Goal: Obtain resource: Obtain resource

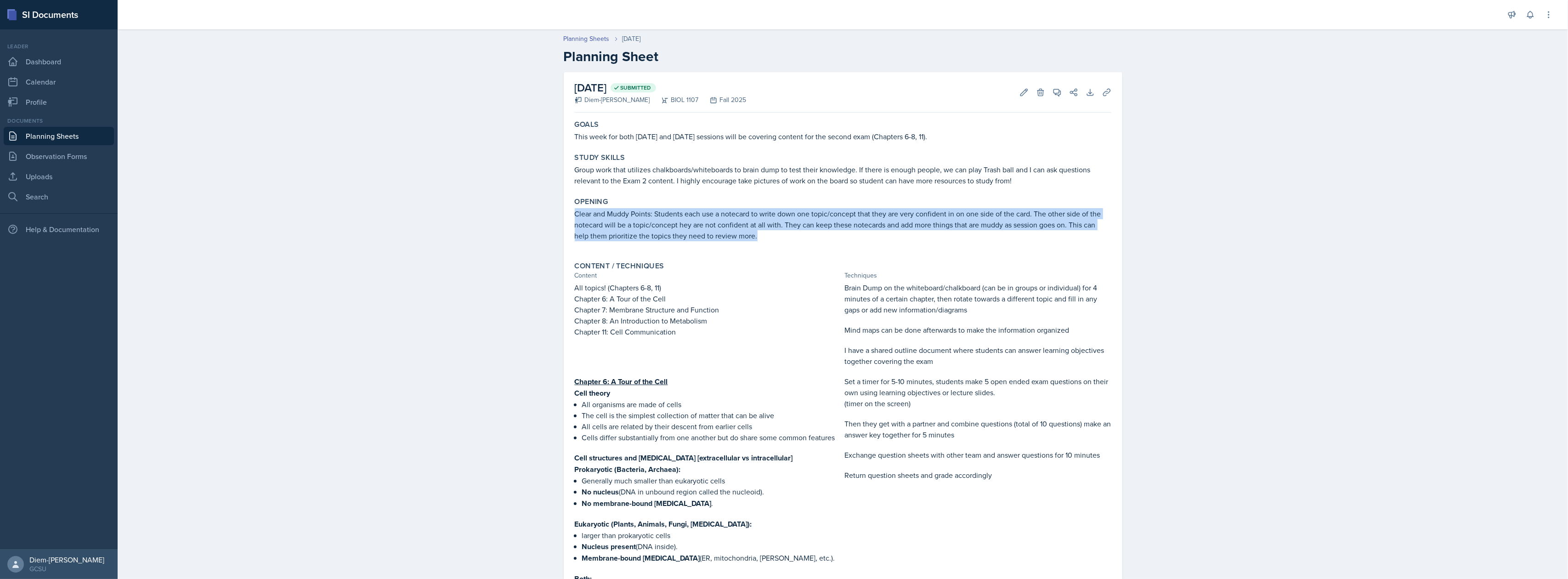
drag, startPoint x: 570, startPoint y: 214, endPoint x: 787, endPoint y: 238, distance: 218.3
click at [787, 238] on p "Clear and Muddy Points: Students each use a notecard to write down one topic/co…" at bounding box center [843, 224] width 537 height 33
copy p "Clear and Muddy Points: Students each use a notecard to write down one topic/co…"
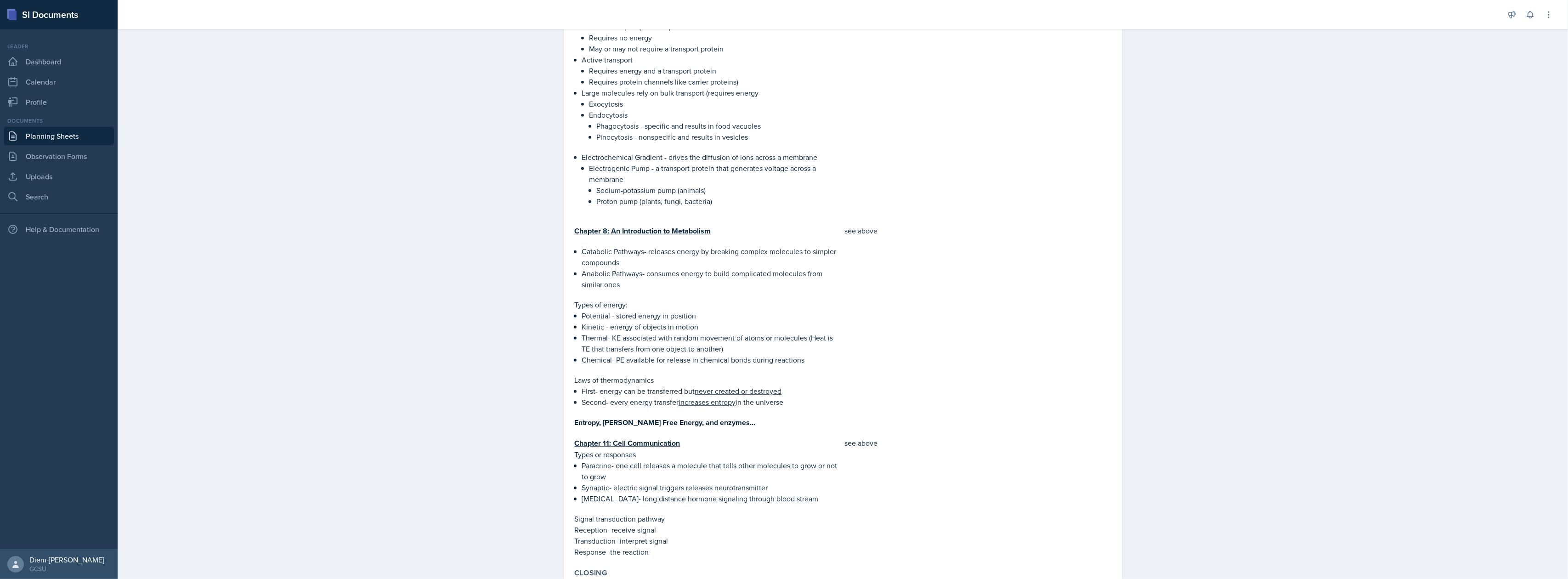
scroll to position [1002, 0]
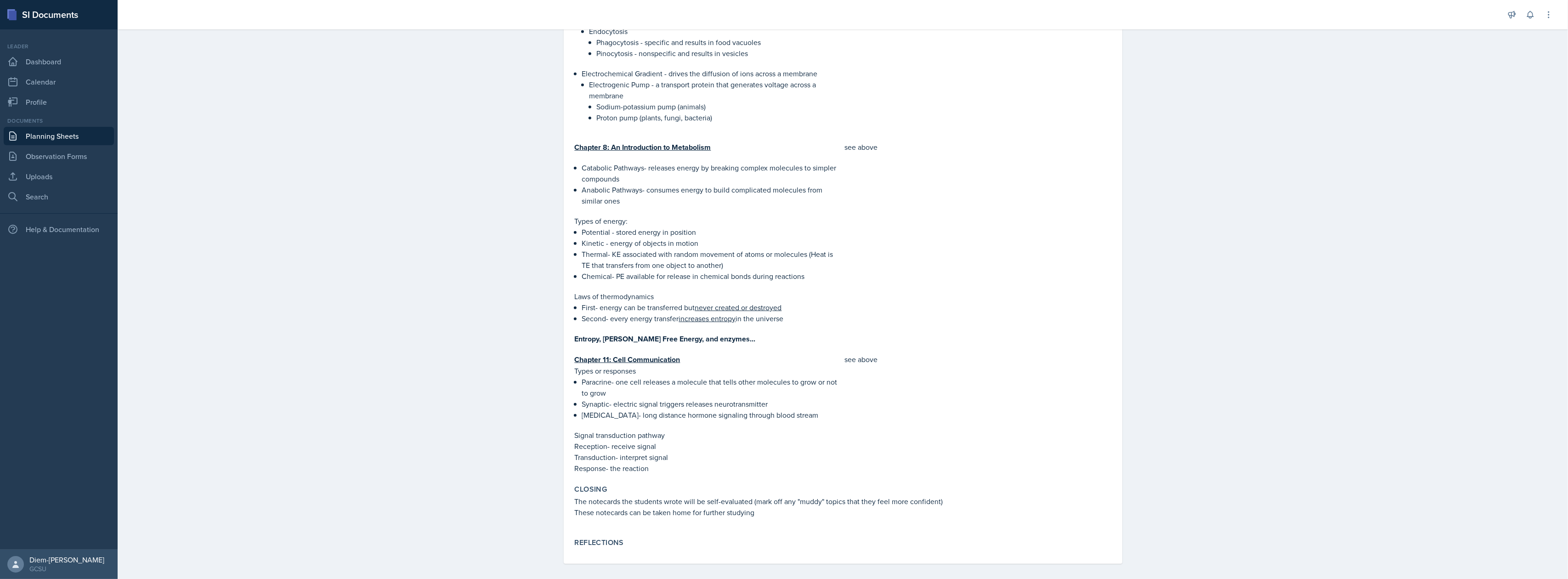
click at [652, 495] on p "The notecards the students wrote will be self-evaluated (mark off any "muddy" t…" at bounding box center [843, 501] width 537 height 11
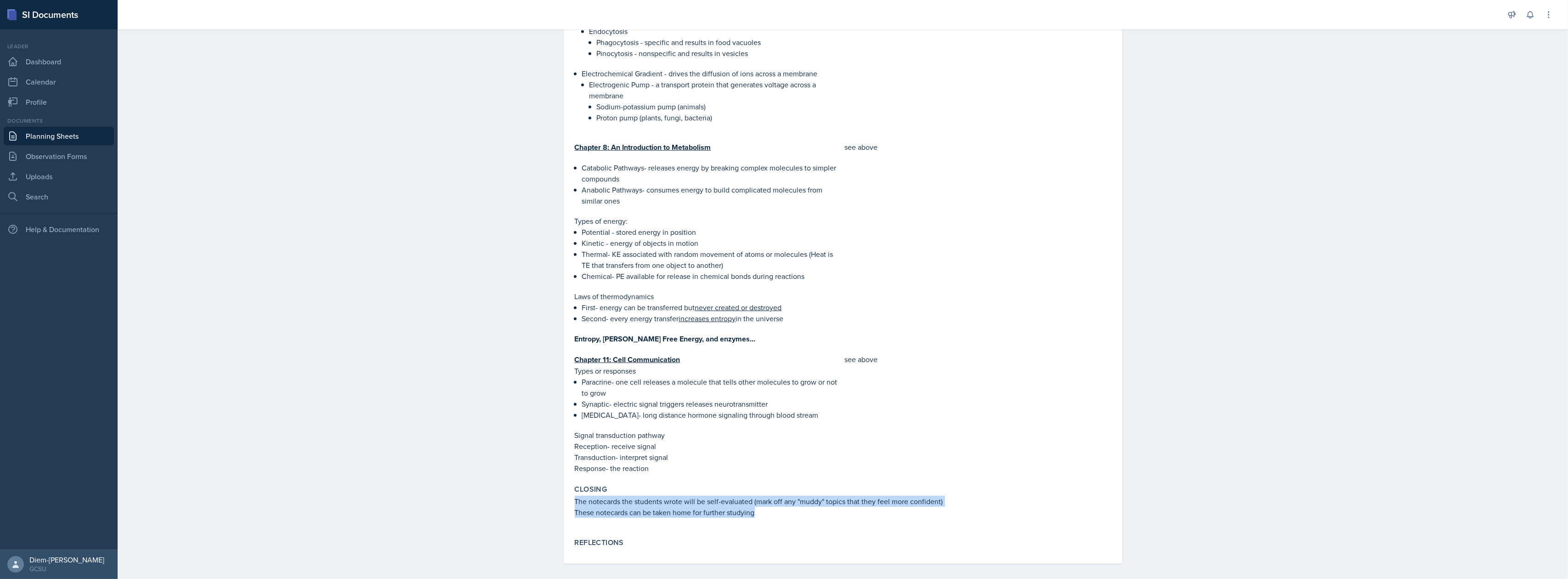
drag, startPoint x: 756, startPoint y: 505, endPoint x: 568, endPoint y: 492, distance: 188.4
click at [571, 492] on div "Closing The notecards the students wrote will be self-evaluated (mark off any "…" at bounding box center [843, 506] width 544 height 49
copy div "The notecards the students wrote will be self-evaluated (mark off any "muddy" t…"
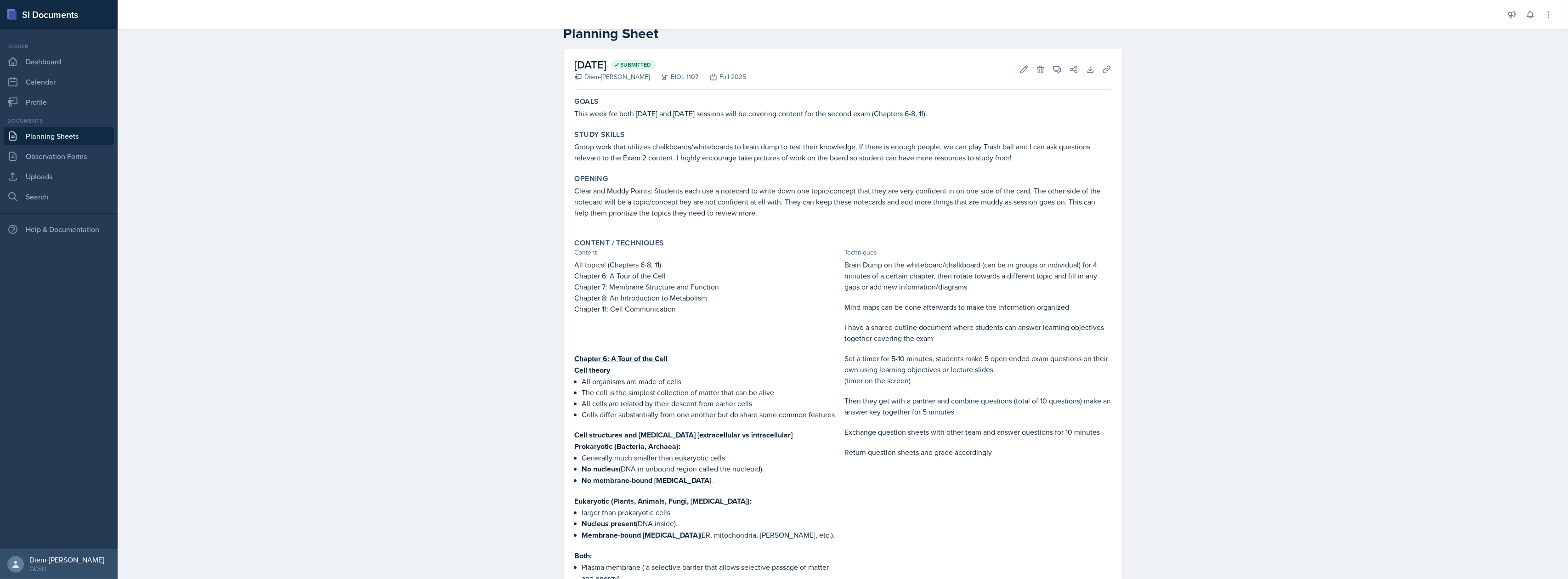
scroll to position [22, 0]
click at [1019, 72] on icon at bounding box center [1024, 69] width 9 height 9
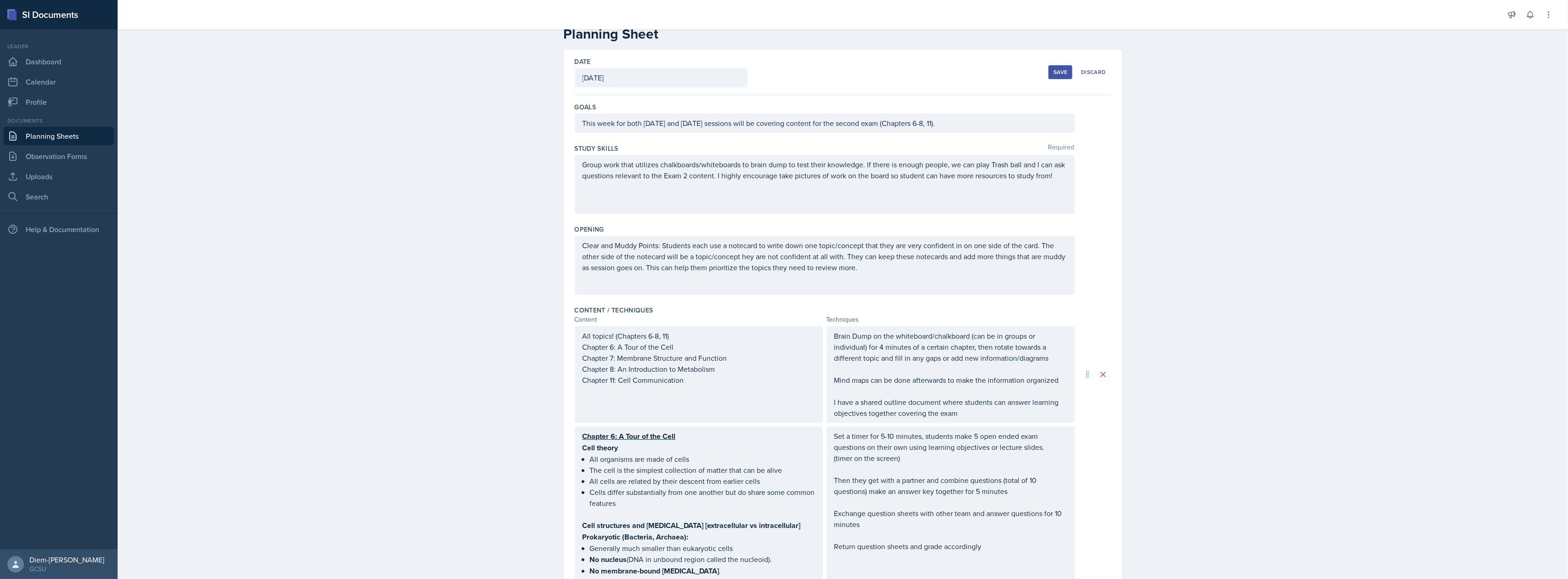
click at [925, 368] on div "Brain Dump on the whiteboard/chalkboard (can be in groups or individual) for 4 …" at bounding box center [950, 374] width 232 height 88
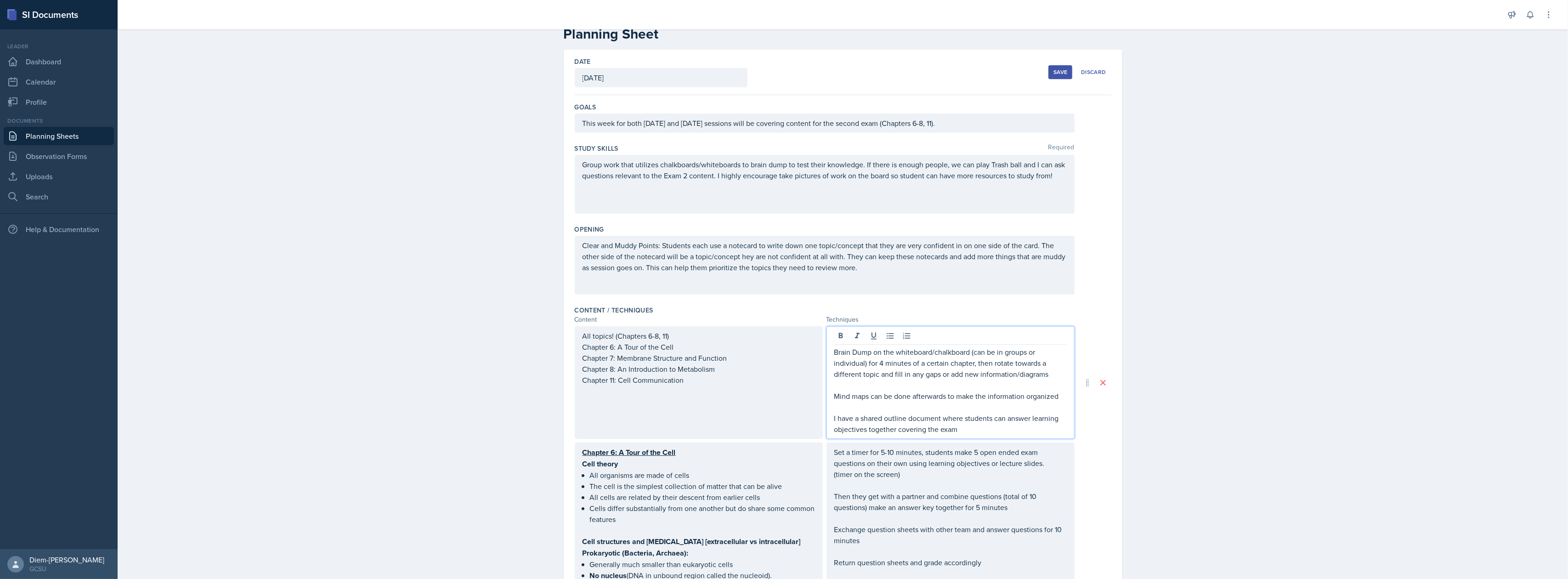
click at [961, 426] on p "I have a shared outline document where students can answer learning objectives …" at bounding box center [950, 424] width 232 height 22
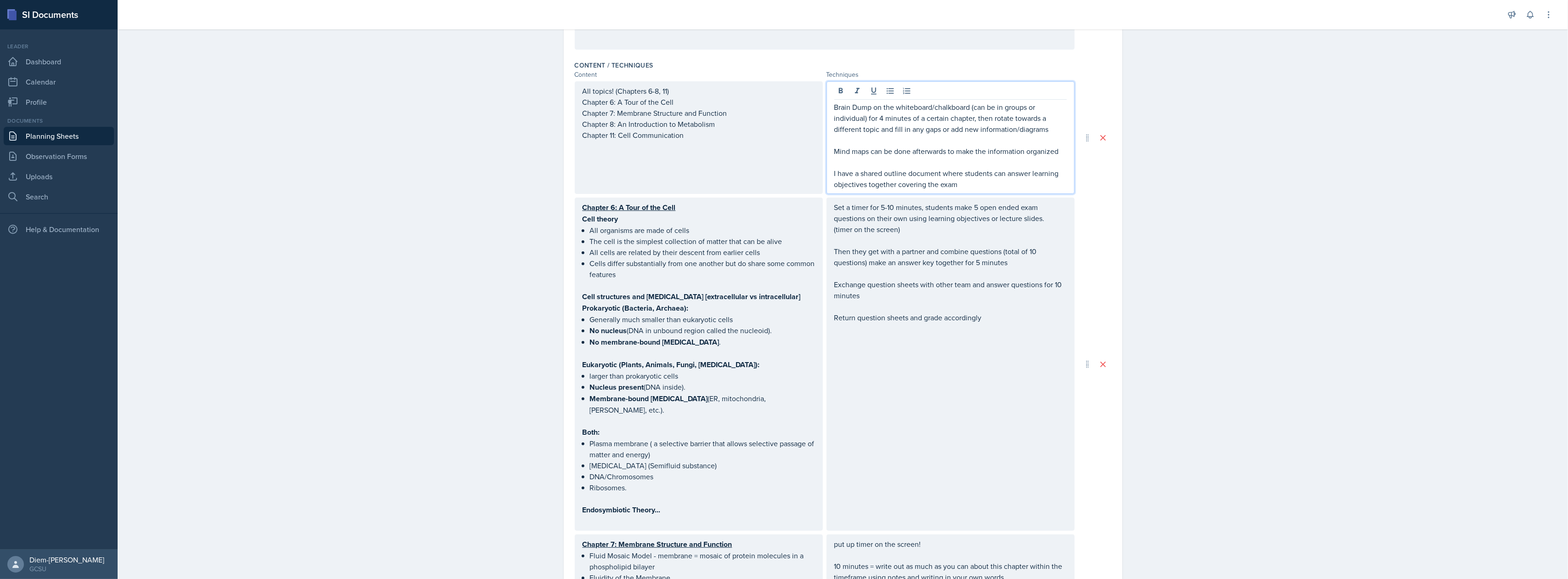
click at [1016, 329] on p at bounding box center [950, 328] width 232 height 11
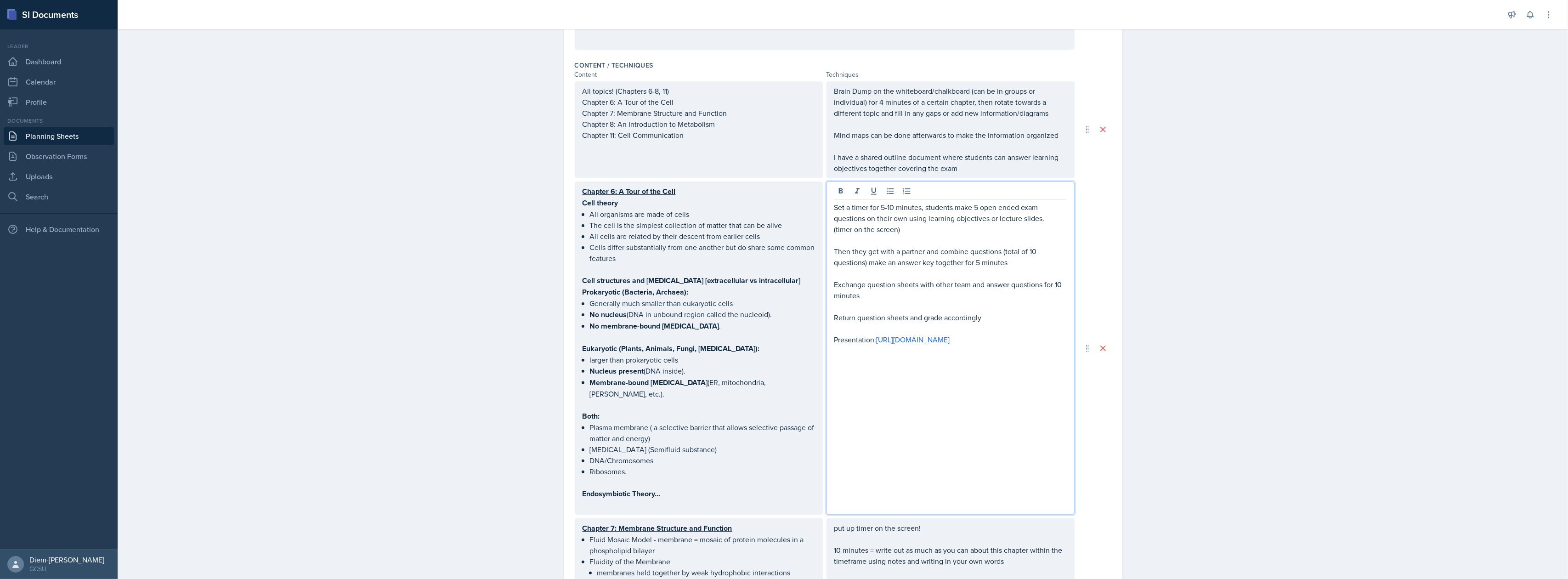
scroll to position [0, 0]
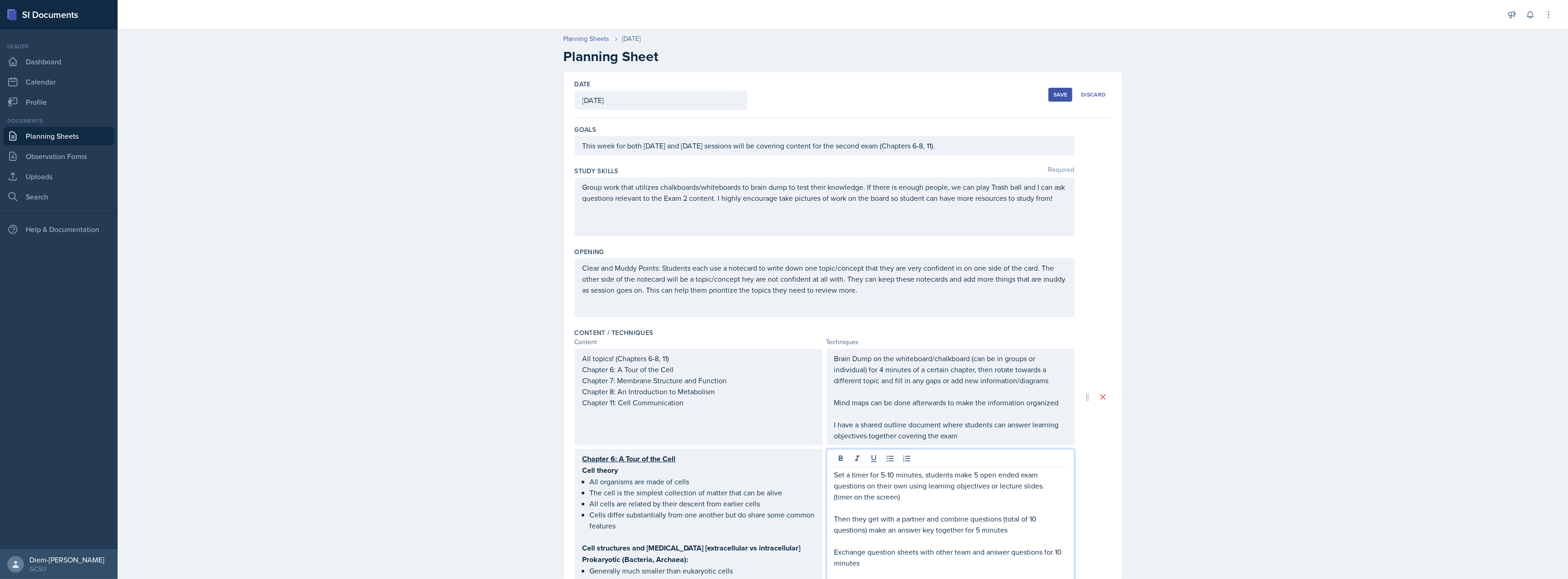
click at [1057, 96] on div "Save" at bounding box center [1061, 95] width 13 height 7
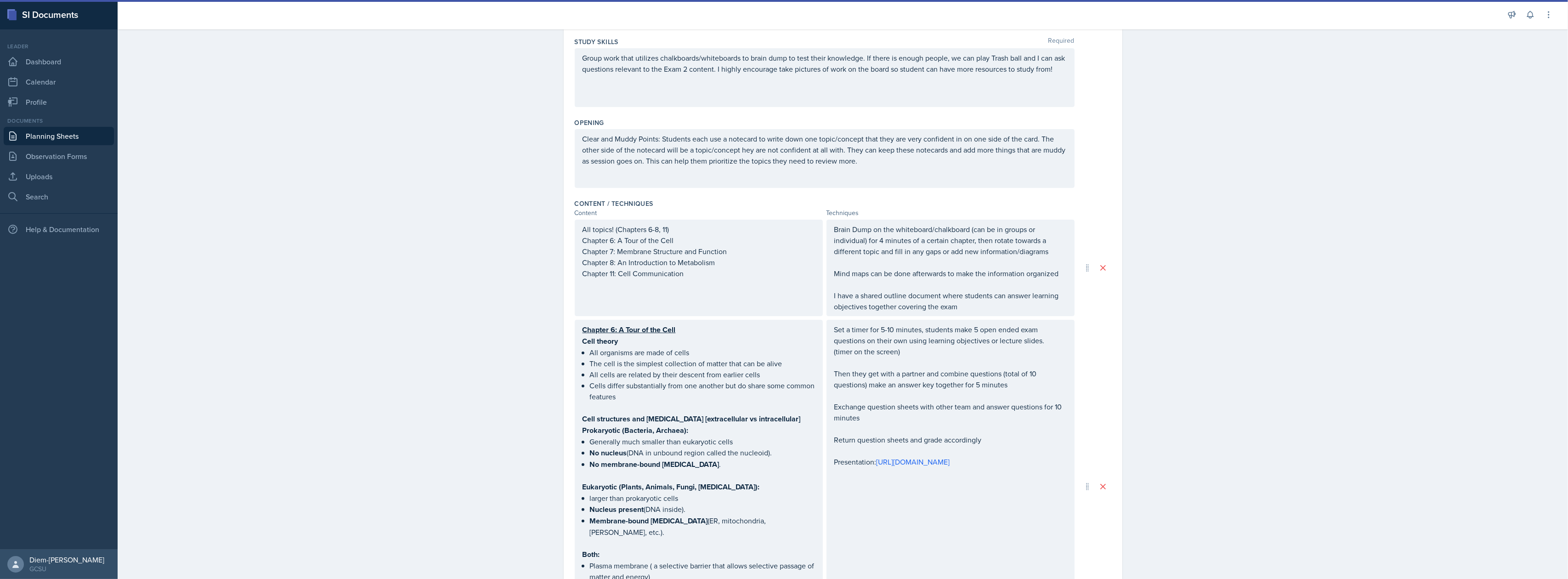
scroll to position [368, 0]
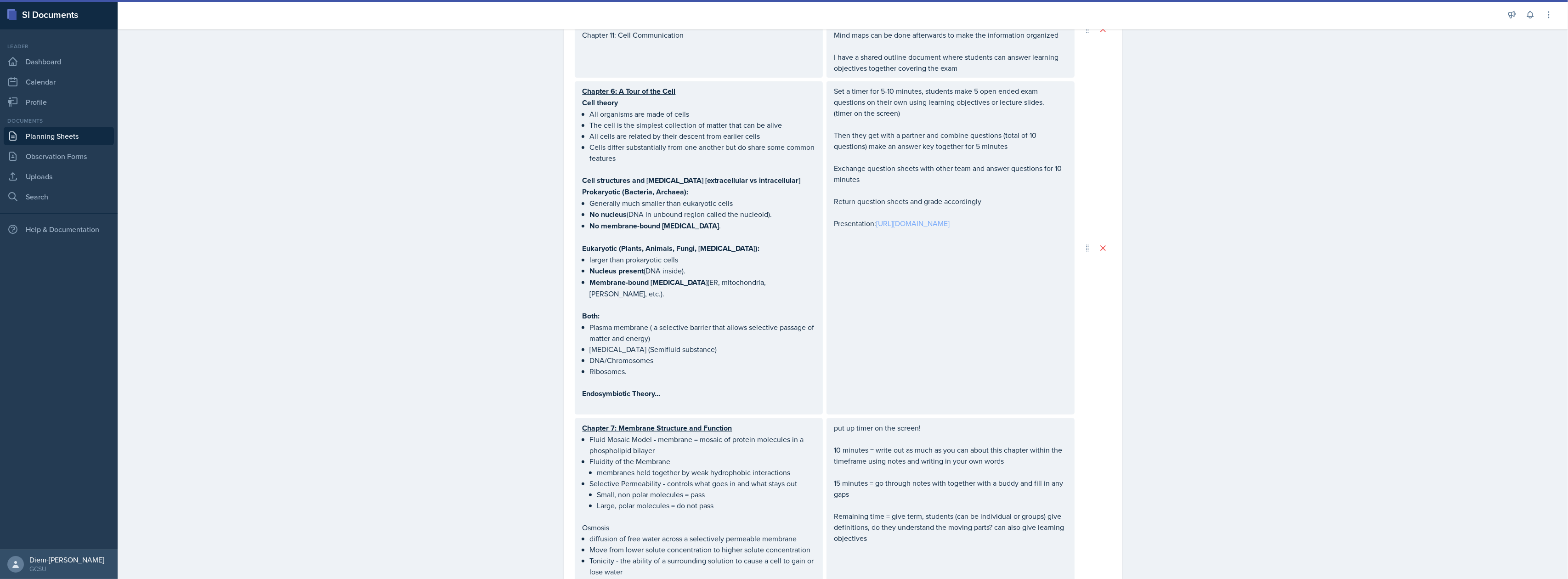
click at [877, 229] on link "[URL][DOMAIN_NAME]" at bounding box center [913, 223] width 73 height 10
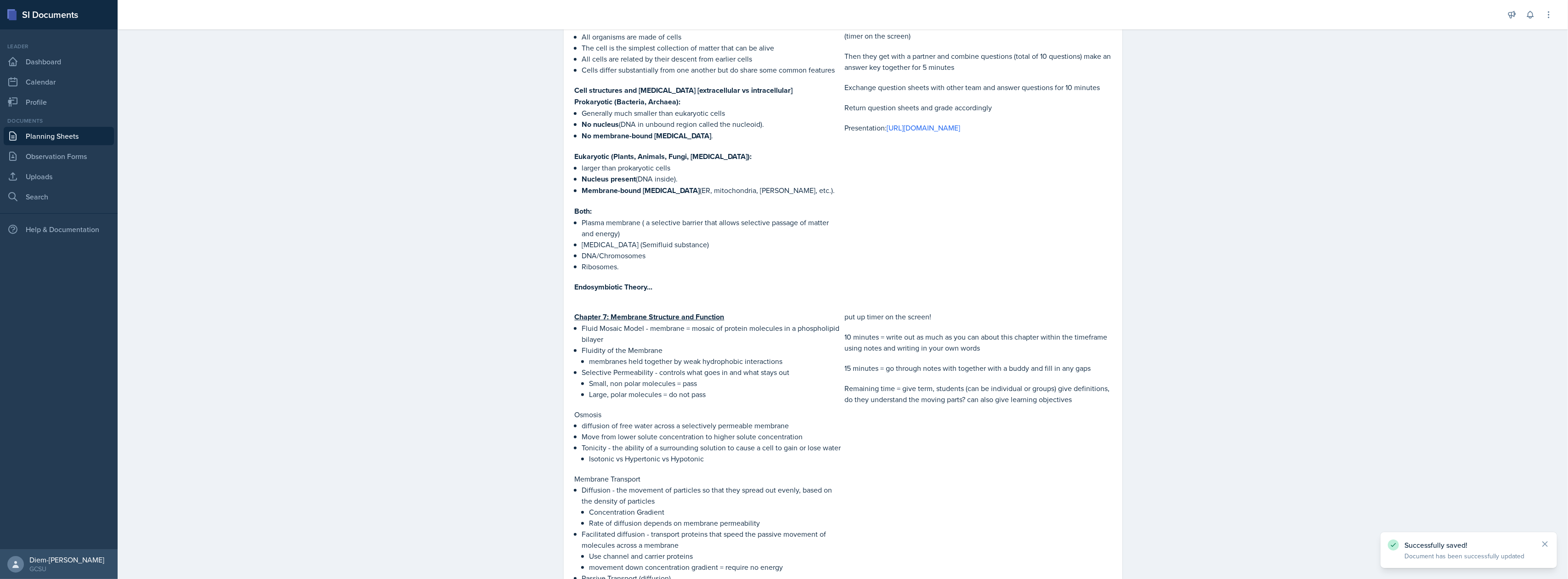
scroll to position [383, 0]
